Goal: Task Accomplishment & Management: Manage account settings

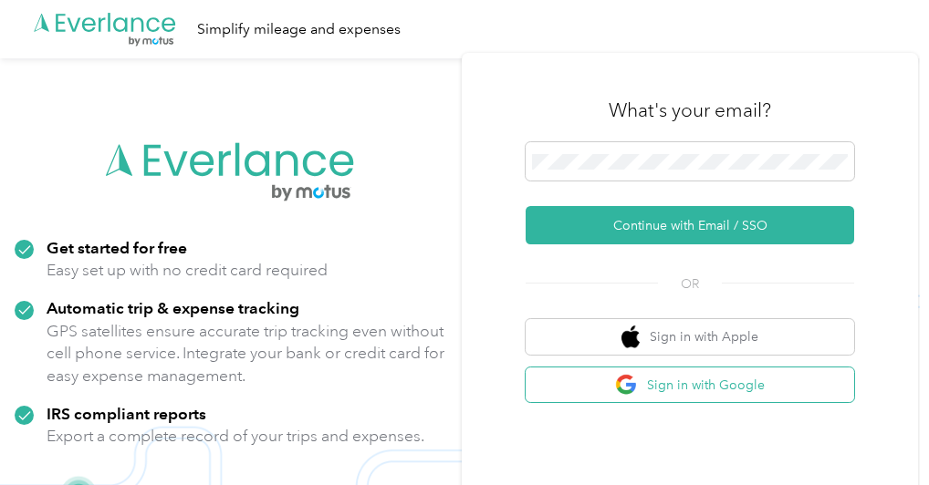
click at [706, 382] on button "Sign in with Google" at bounding box center [689, 386] width 328 height 36
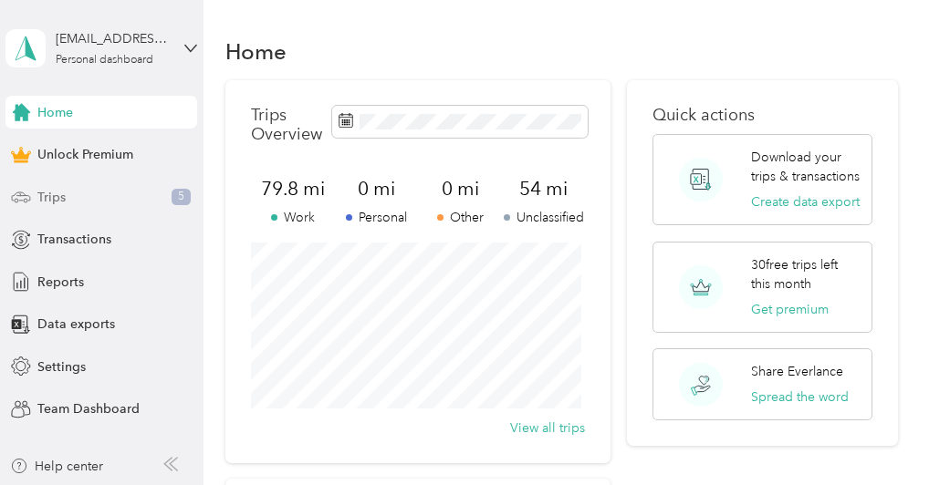
click at [97, 194] on div "Trips 5" at bounding box center [101, 197] width 192 height 33
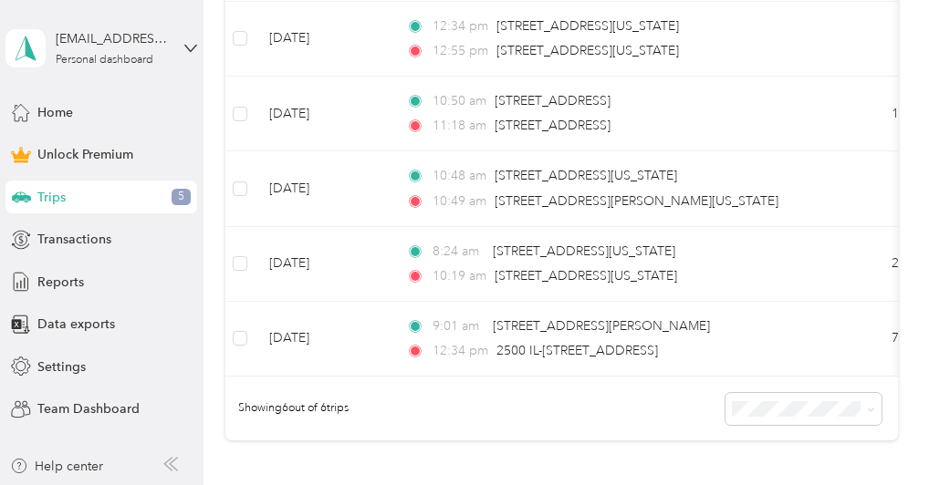
click at [893, 175] on div "Trips New trip 30 free trips remaining this month. Never miss a mile with unlim…" at bounding box center [561, 27] width 716 height 1154
